Goal: Task Accomplishment & Management: Complete application form

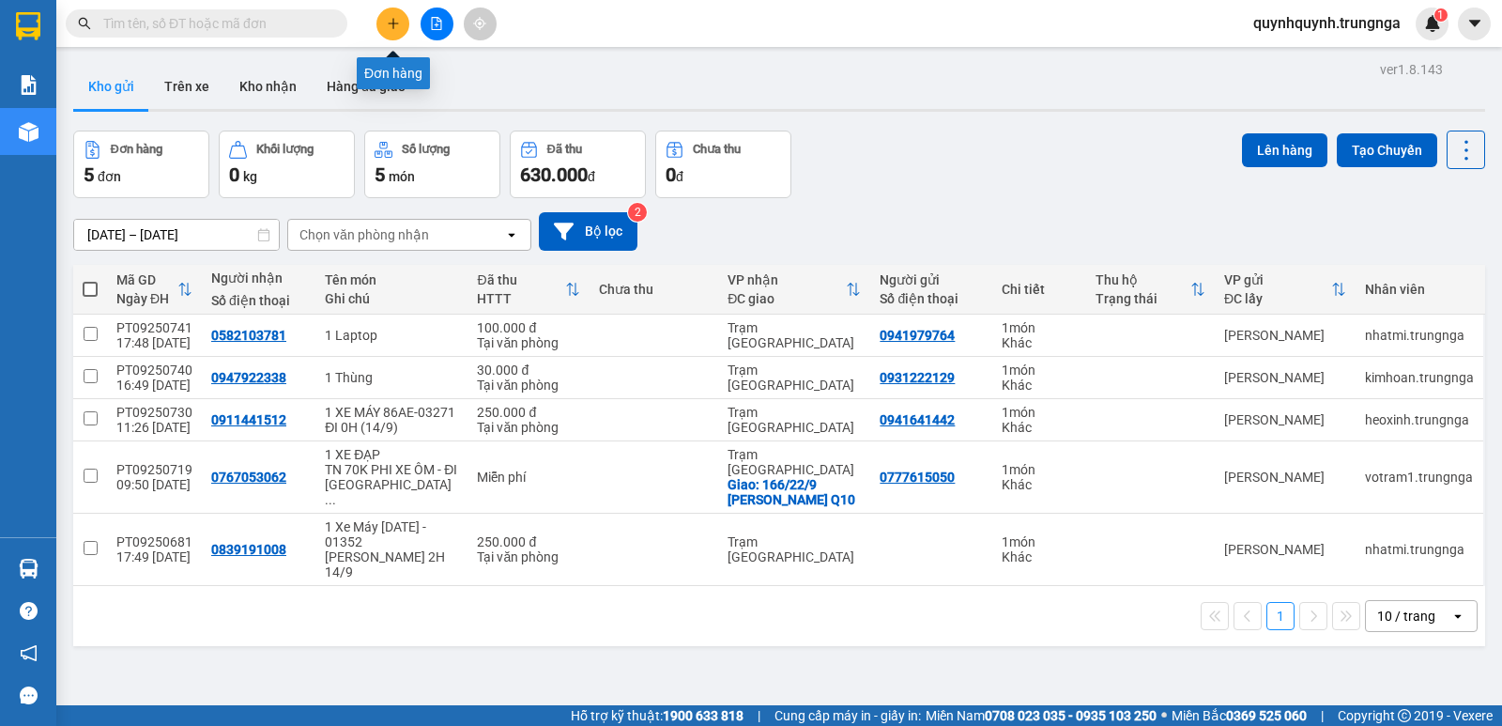
click at [394, 24] on icon "plus" at bounding box center [393, 23] width 13 height 13
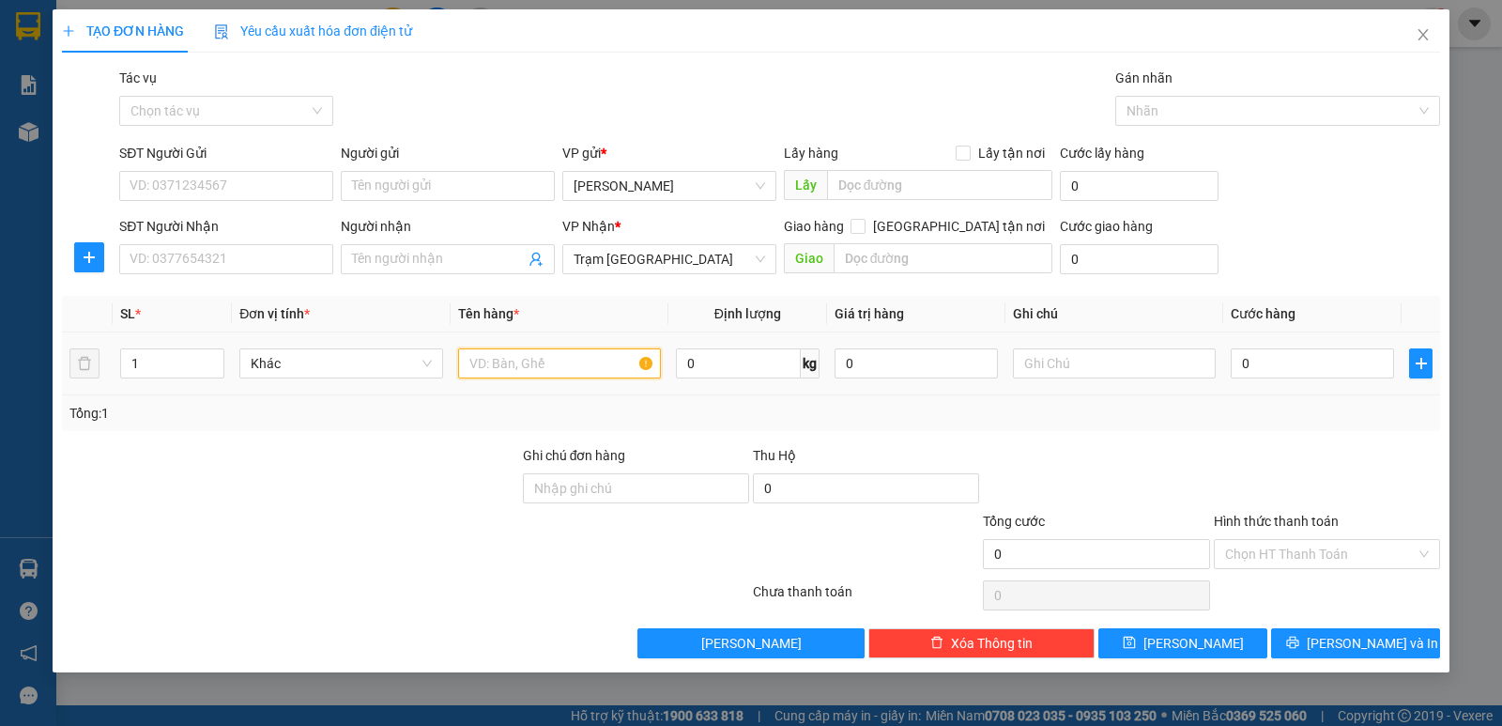
click at [539, 363] on input "text" at bounding box center [559, 363] width 203 height 30
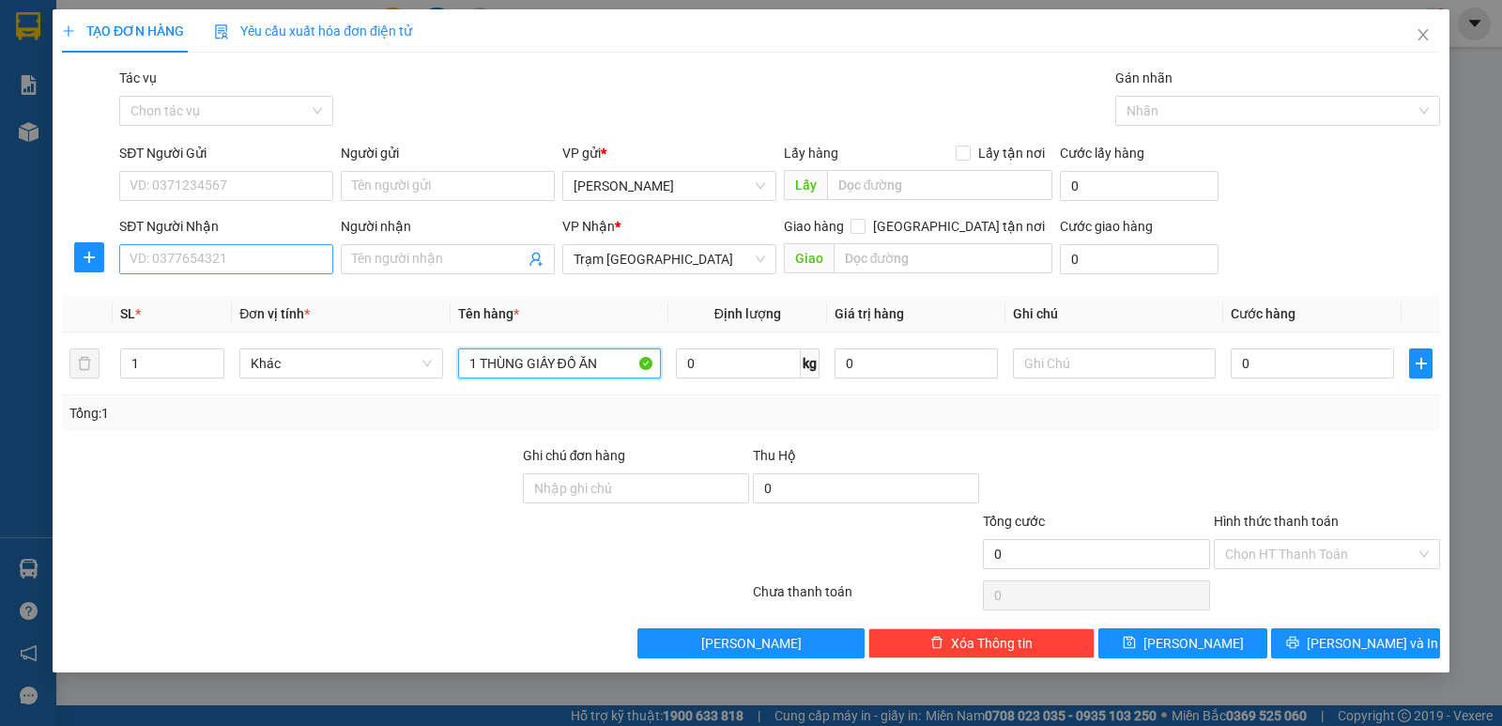
type input "1 THÙNG GIẤY ĐỒ ĂN"
click at [244, 255] on input "SĐT Người Nhận" at bounding box center [226, 259] width 214 height 30
type input "0963176317"
click at [274, 187] on input "SĐT Người Gửi" at bounding box center [226, 186] width 214 height 30
click at [422, 268] on input "Người nhận" at bounding box center [438, 259] width 173 height 21
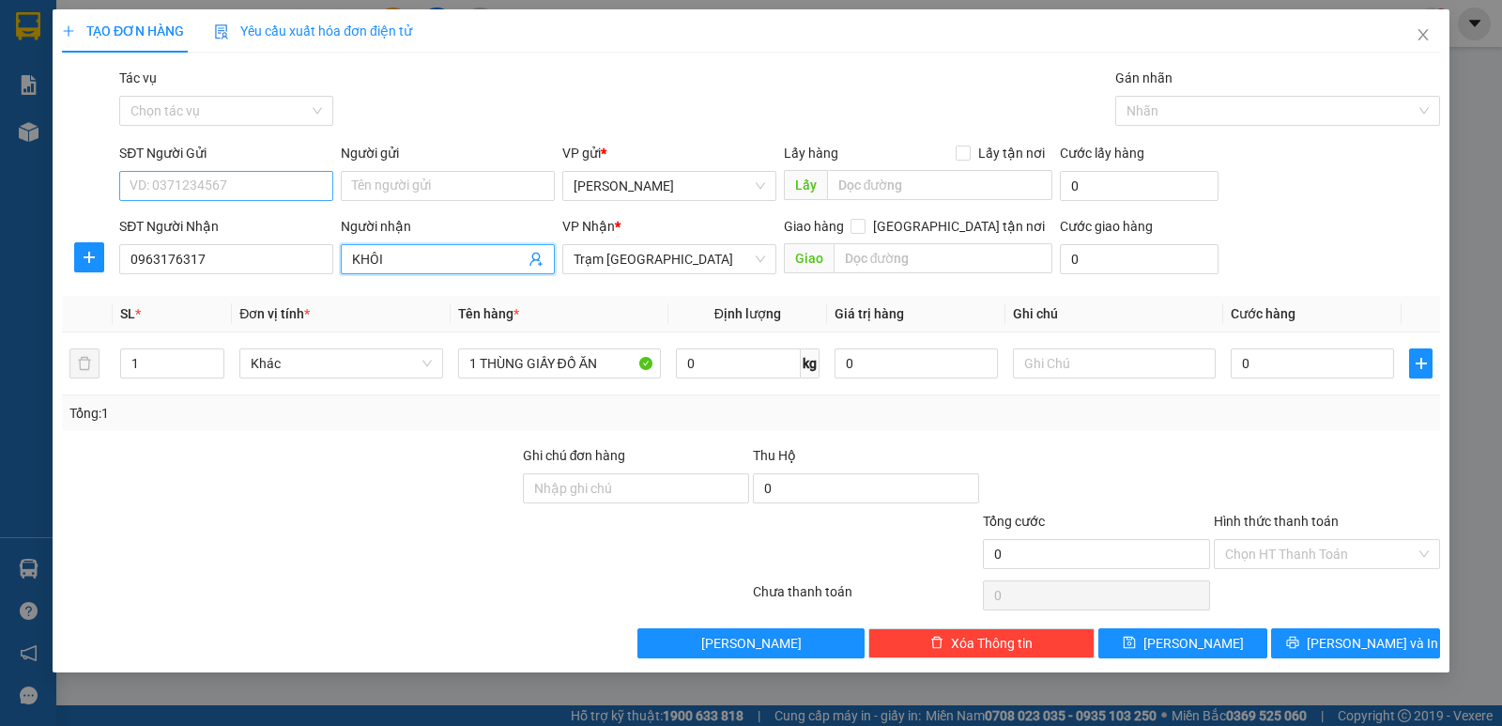
type input "KHÔI"
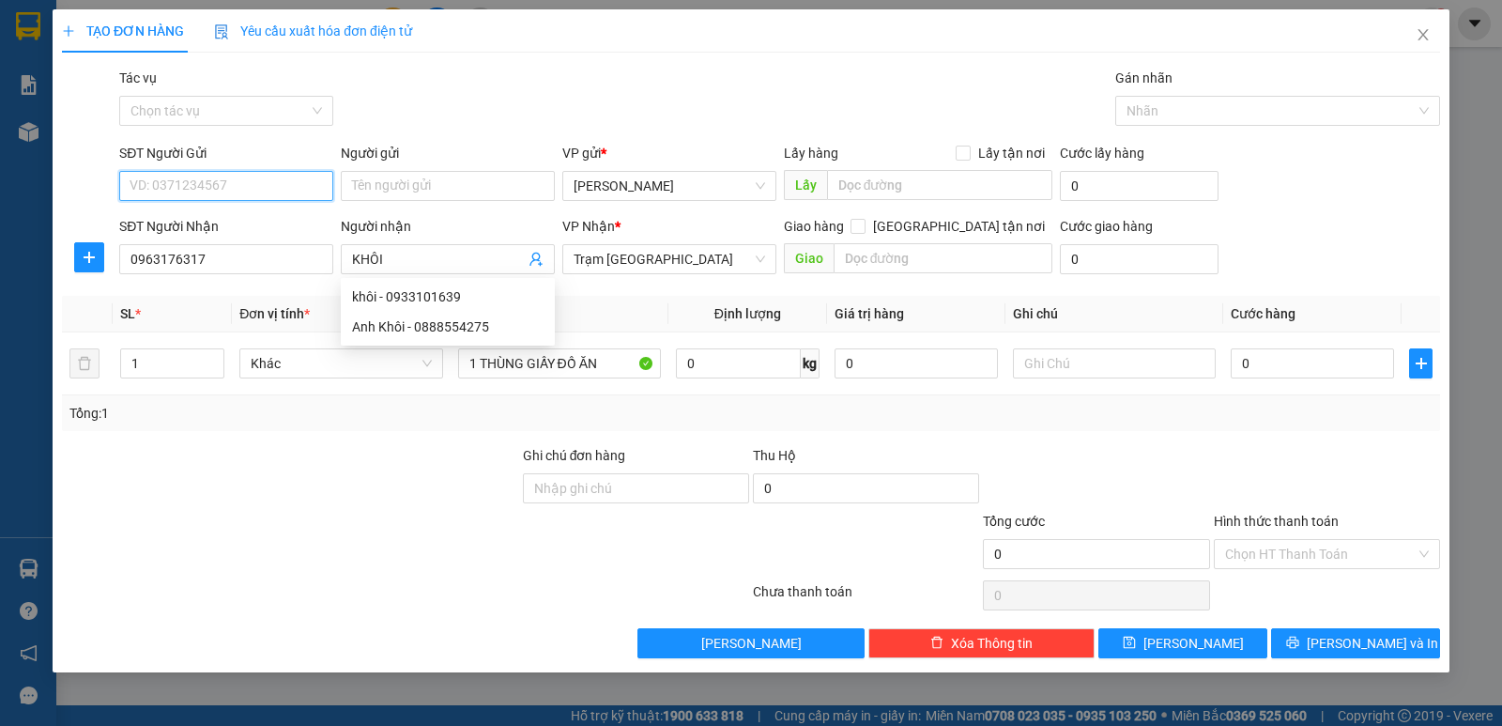
click at [277, 179] on input "SĐT Người Gửi" at bounding box center [226, 186] width 214 height 30
type input "0964139179"
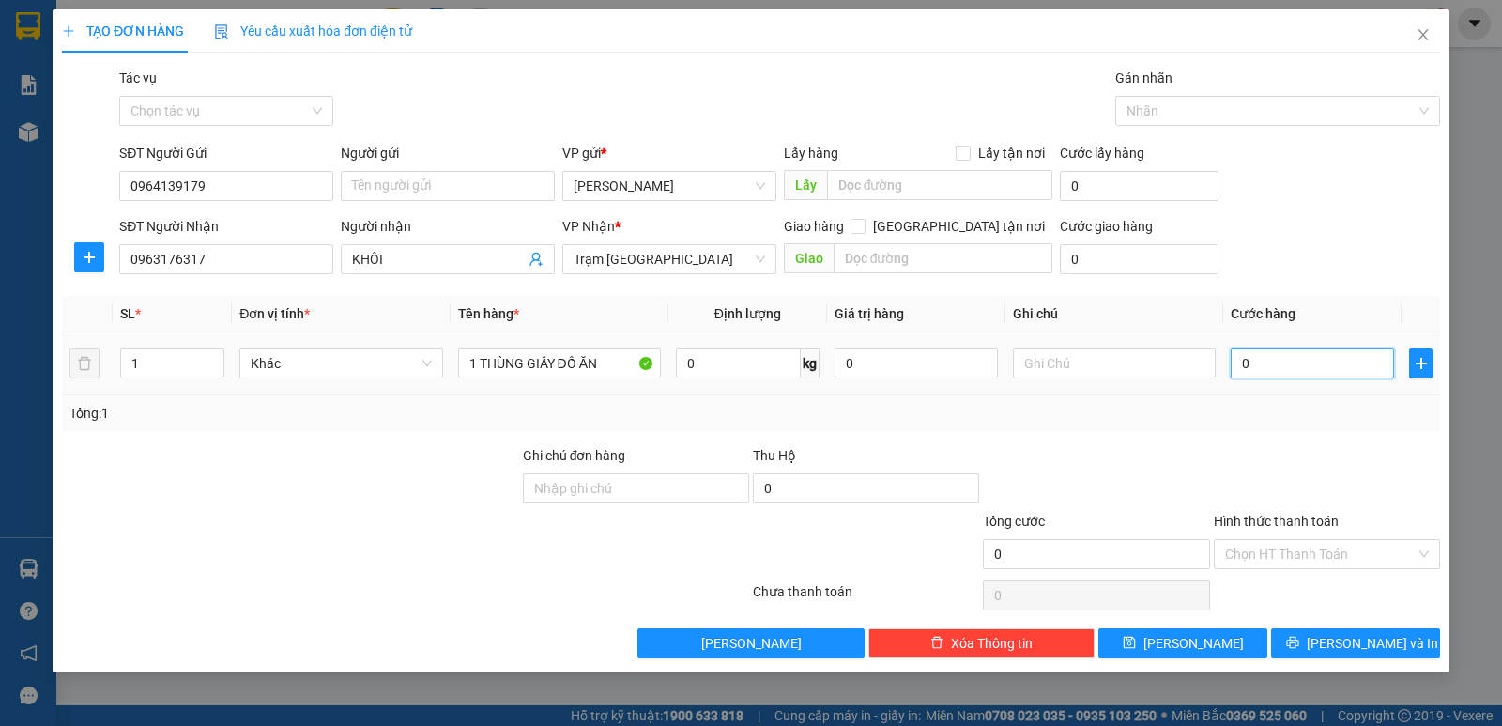
click at [1280, 371] on input "0" at bounding box center [1312, 363] width 163 height 30
type input "4"
type input "40"
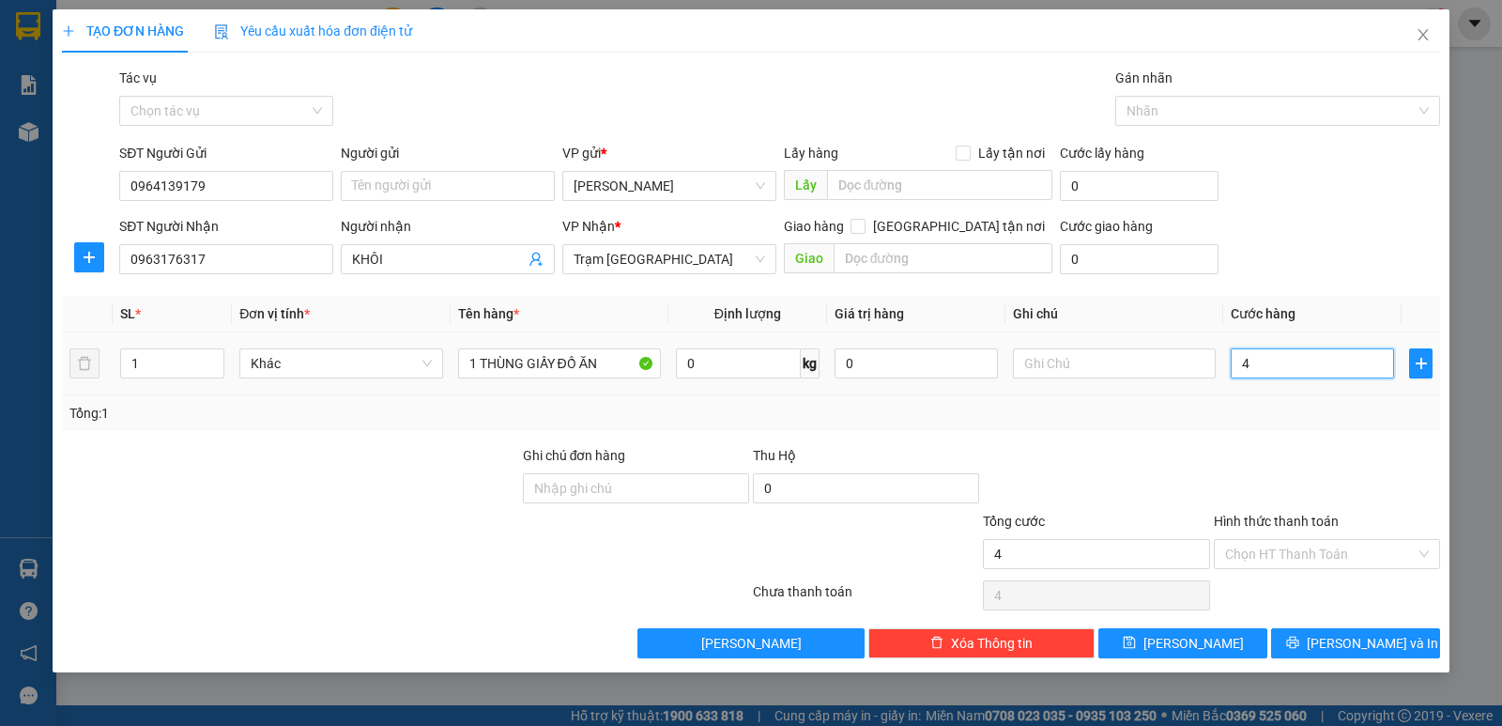
type input "40"
type input "40.000"
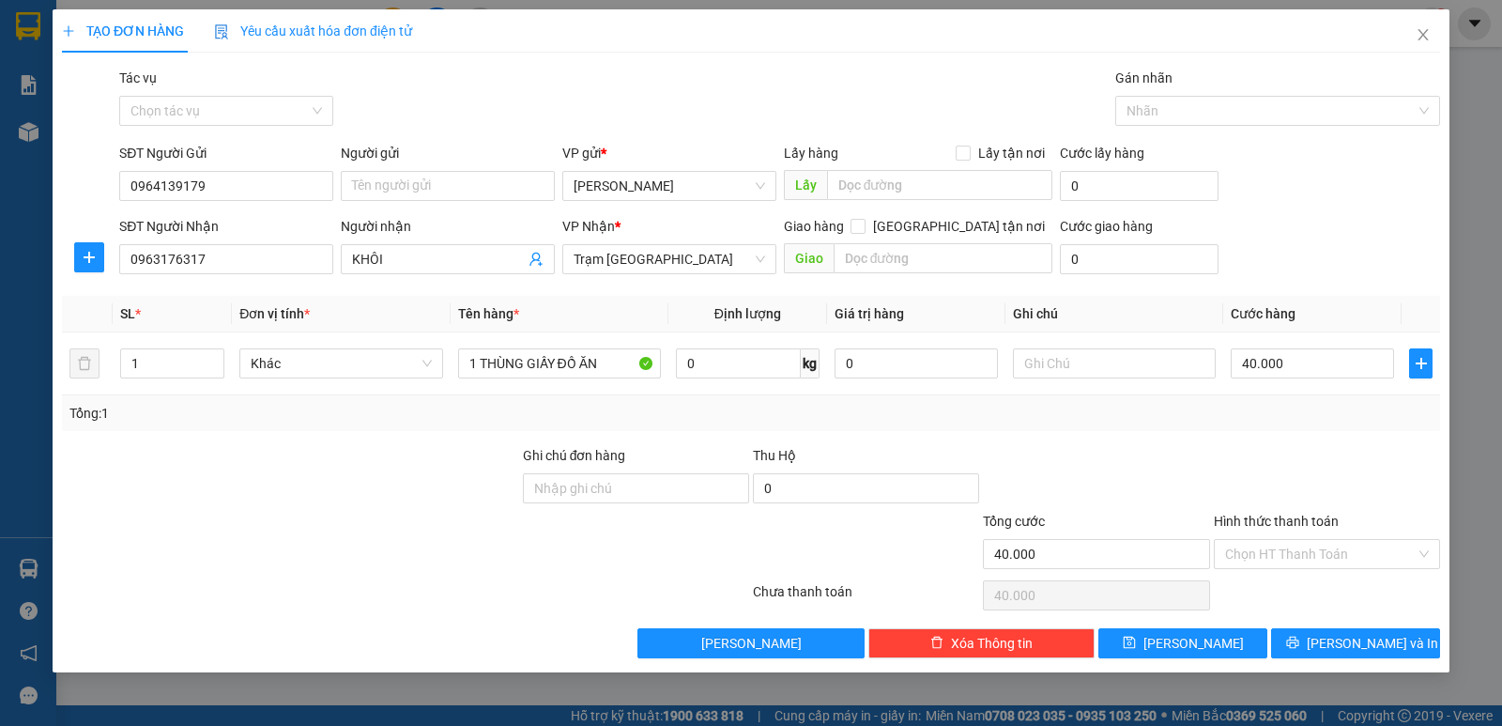
click at [1227, 400] on div "Tổng: 1" at bounding box center [751, 413] width 1379 height 36
click at [968, 227] on span "Giao tận nơi" at bounding box center [959, 226] width 187 height 21
click at [864, 227] on input "Giao tận nơi" at bounding box center [857, 225] width 13 height 13
checkbox input "true"
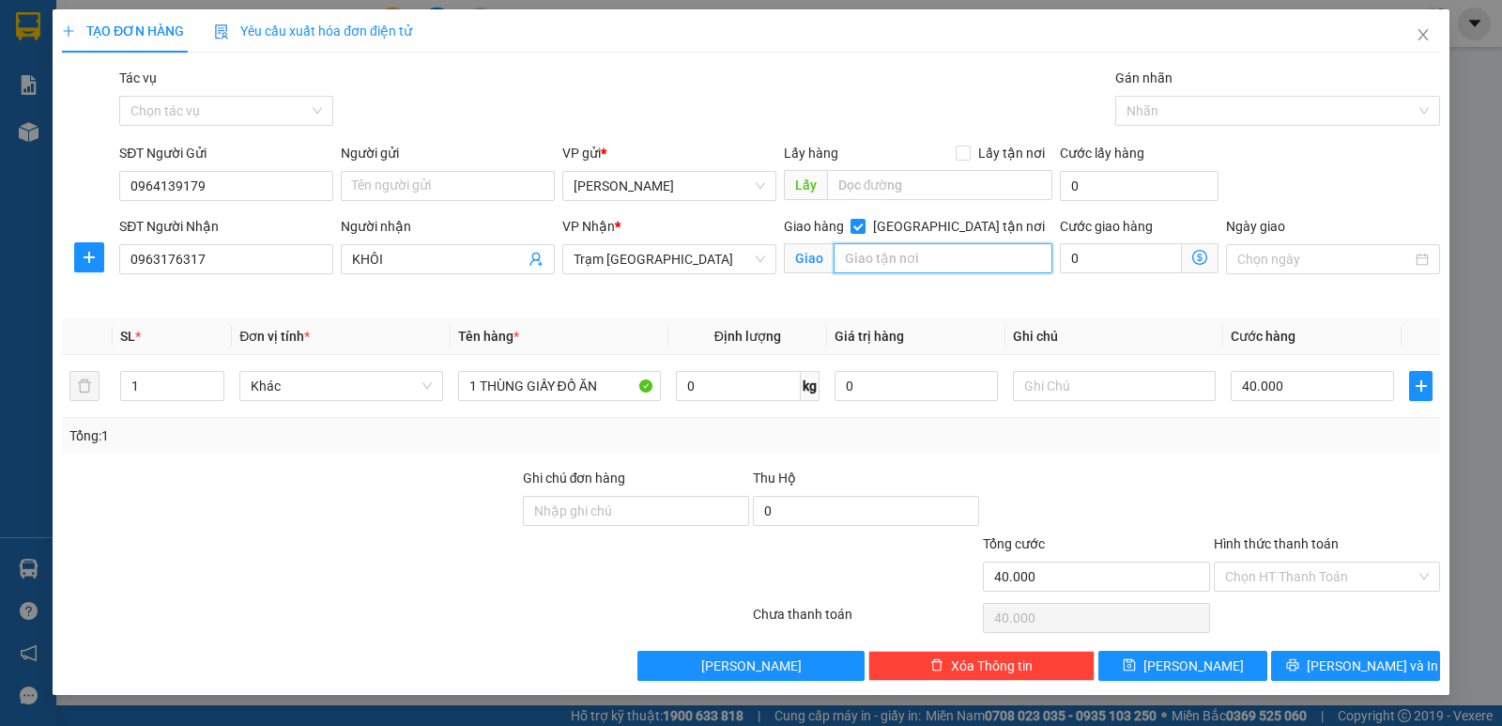
click at [973, 253] on input "text" at bounding box center [944, 258] width 220 height 30
click at [905, 256] on input "text" at bounding box center [944, 258] width 220 height 30
type input "P.TĂNG SƠN PHÚ A-THỦ ĐỨC"
click at [1276, 258] on input "Ngày giao" at bounding box center [1325, 259] width 175 height 21
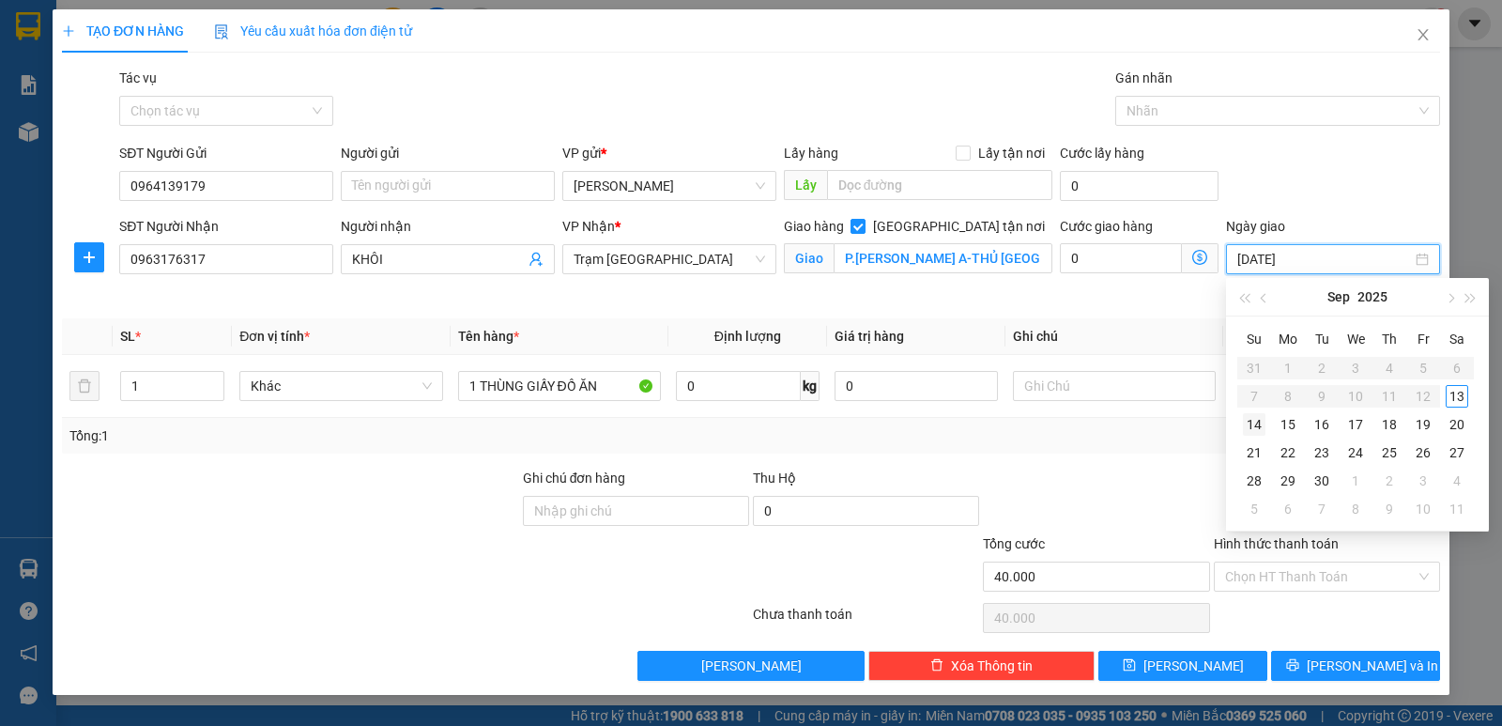
type input "14/09/2025"
click at [1256, 424] on div "14" at bounding box center [1254, 424] width 23 height 23
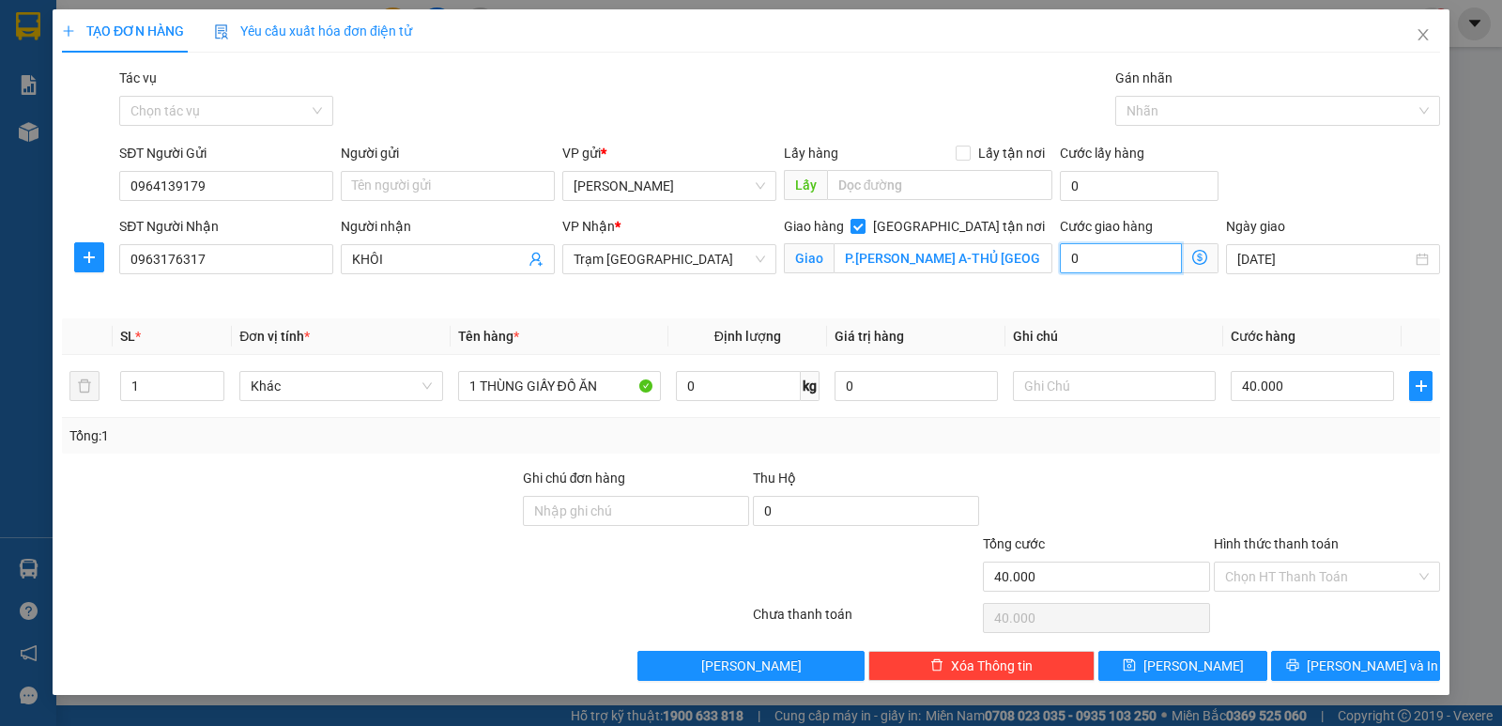
click at [1112, 254] on input "0" at bounding box center [1121, 258] width 122 height 30
type input "40.001"
type input "1"
type input "40.015"
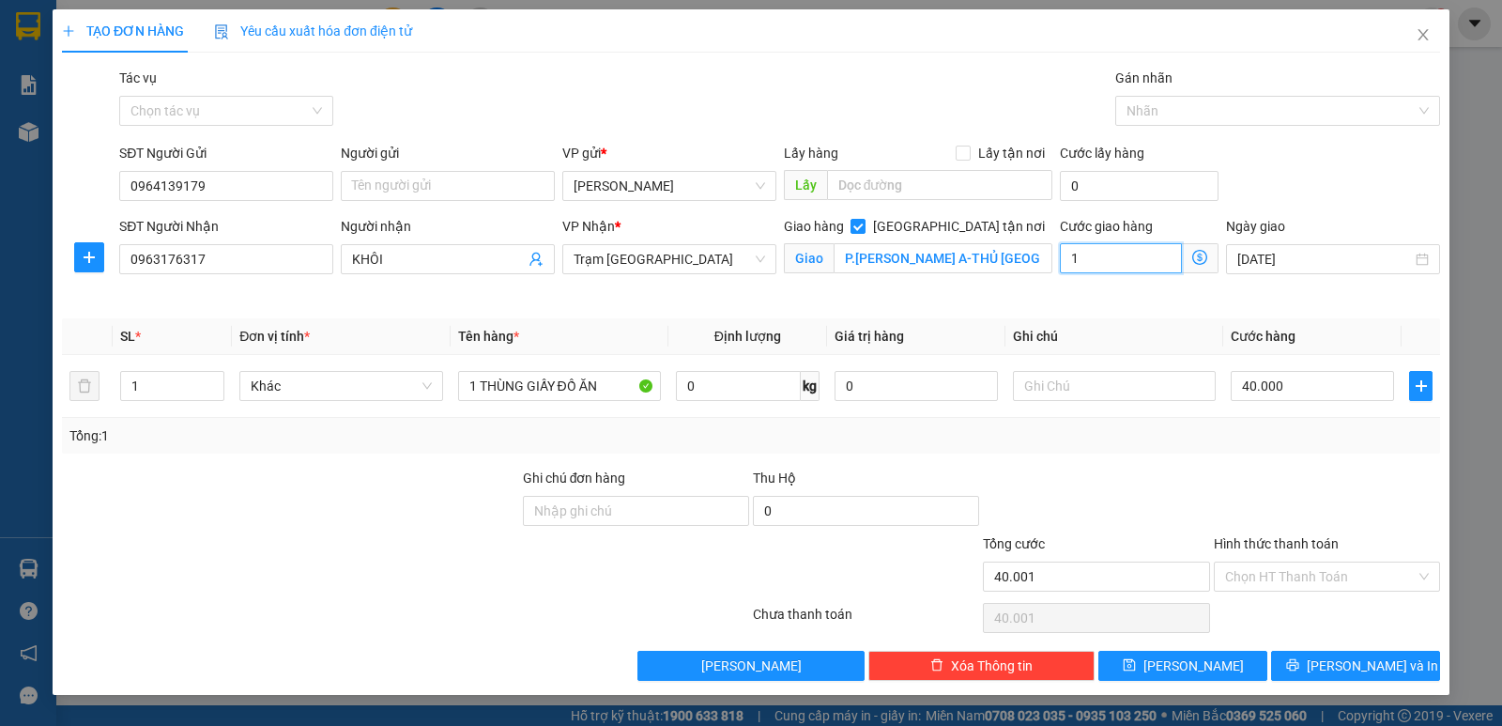
type input "40.015"
type input "15"
type input "40.150"
type input "150"
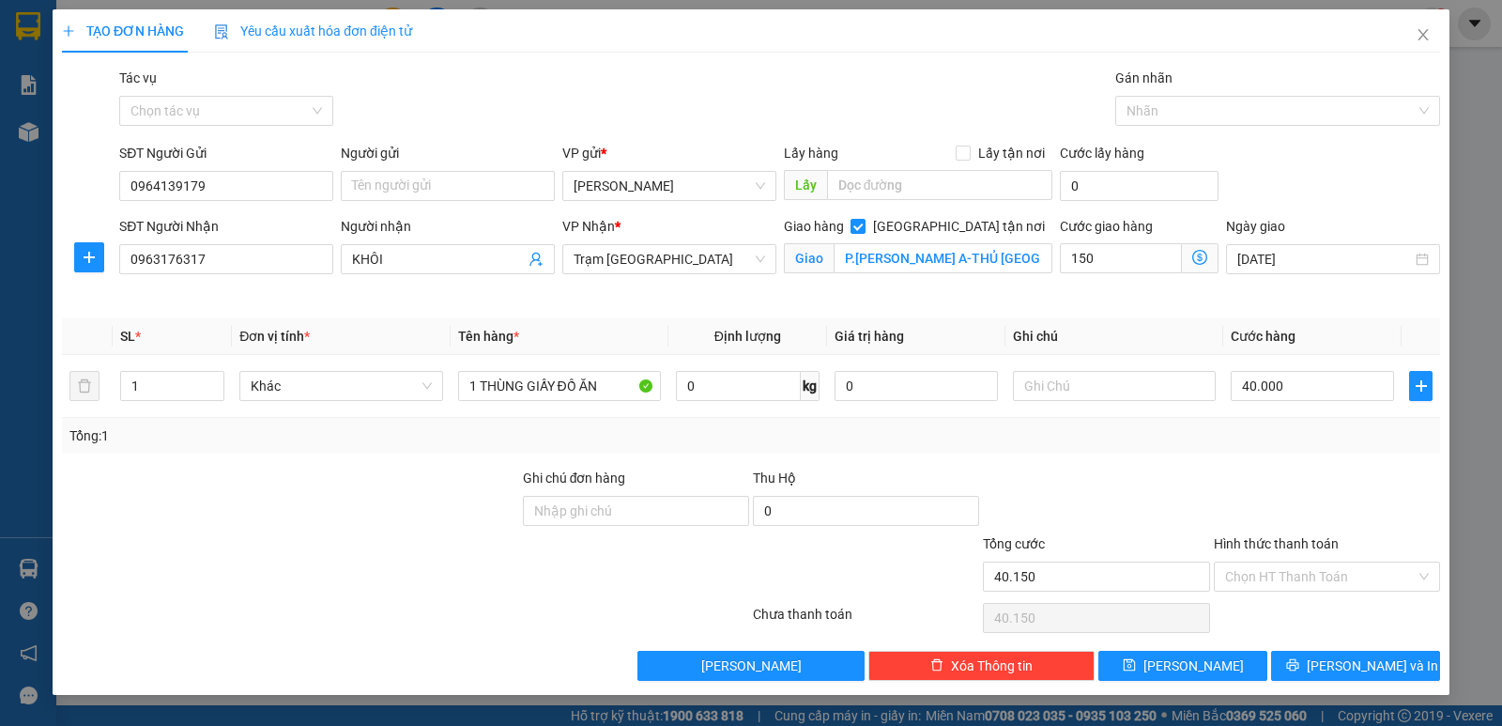
type input "190.000"
type input "150.000"
click at [1055, 300] on div "Giao hàng Giao tận nơi Giao P.TĂNG SƠN PHÚ A-THỦ ĐỨC" at bounding box center [918, 260] width 277 height 88
click at [1138, 311] on div "Transit Pickup Surcharge Ids Transit Deliver Surcharge Ids Transit Deliver Surc…" at bounding box center [751, 374] width 1379 height 613
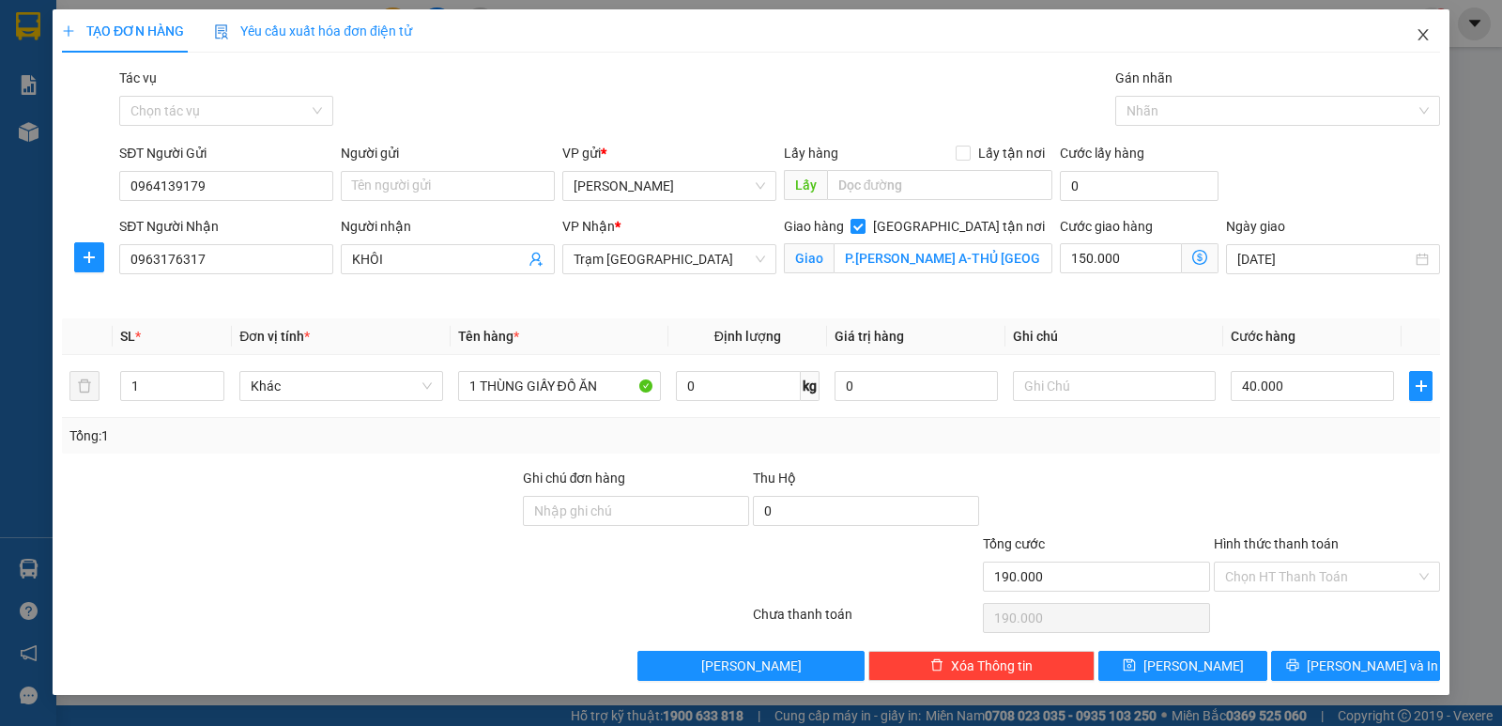
click at [1432, 37] on span "Close" at bounding box center [1423, 35] width 53 height 53
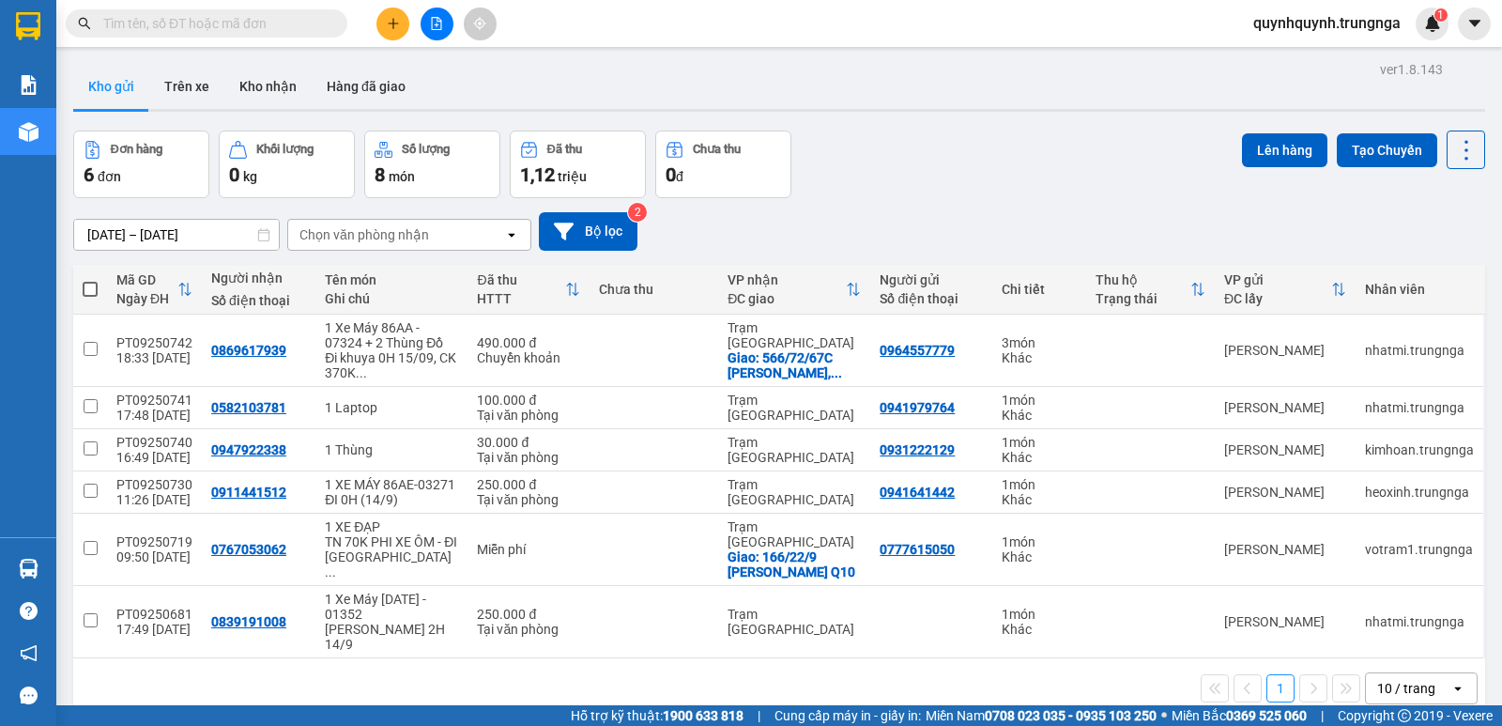
click at [295, 27] on input "text" at bounding box center [214, 23] width 222 height 21
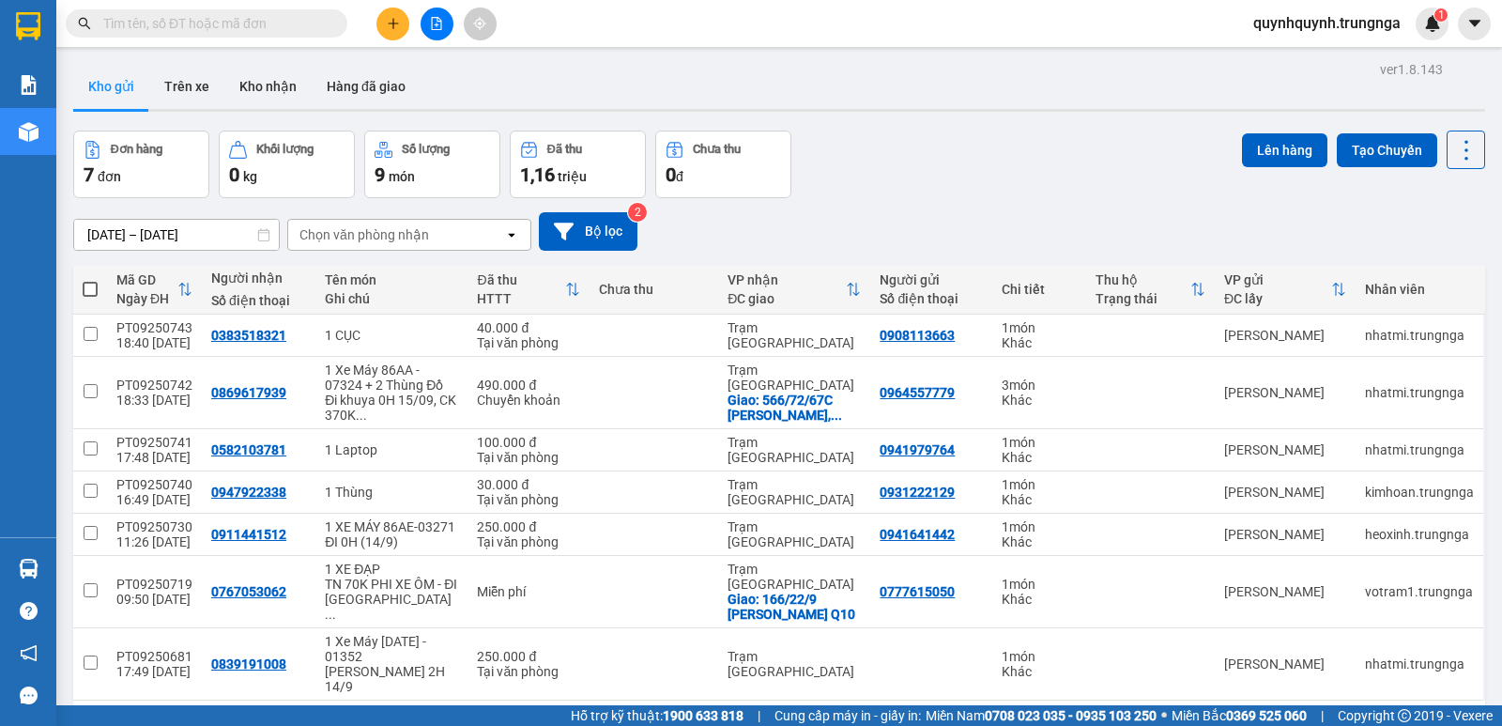
click at [304, 22] on input "text" at bounding box center [214, 23] width 222 height 21
